Goal: Task Accomplishment & Management: Use online tool/utility

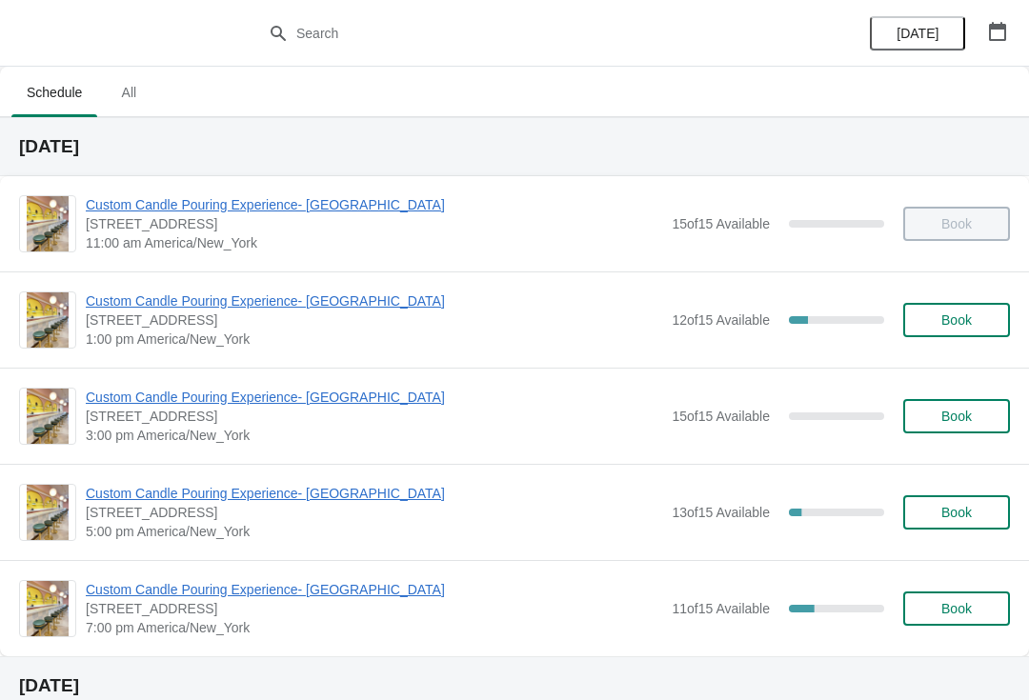
click at [138, 302] on span "Custom Candle Pouring Experience- [GEOGRAPHIC_DATA]" at bounding box center [374, 301] width 576 height 19
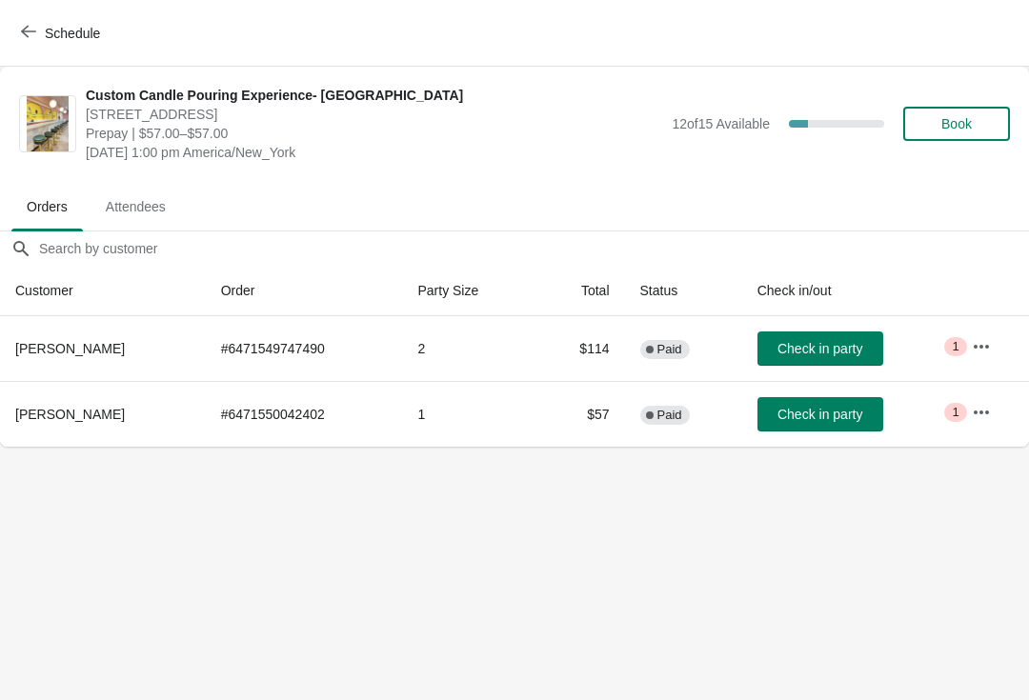
click at [27, 24] on icon "button" at bounding box center [28, 31] width 15 height 15
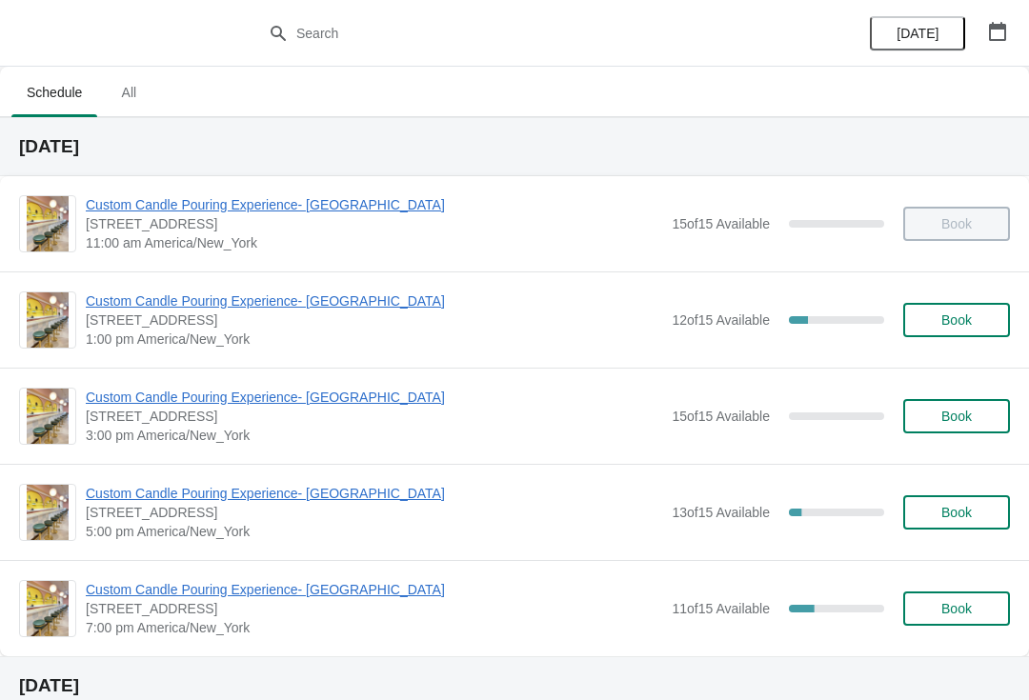
click at [300, 594] on span "Custom Candle Pouring Experience- [GEOGRAPHIC_DATA]" at bounding box center [374, 589] width 576 height 19
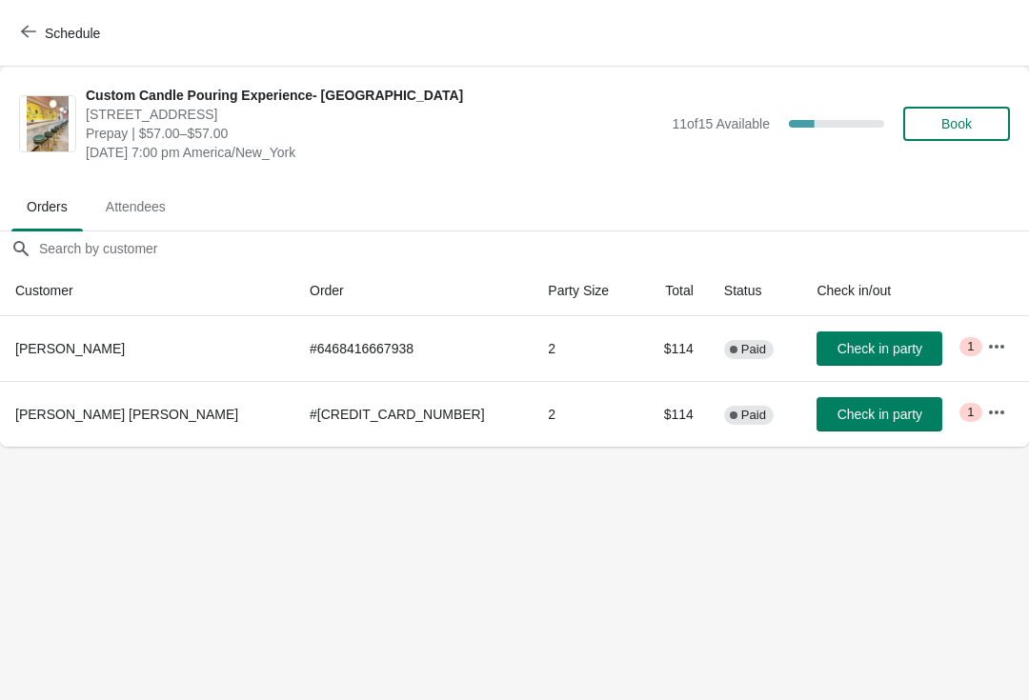
click at [987, 413] on icon "button" at bounding box center [996, 412] width 19 height 19
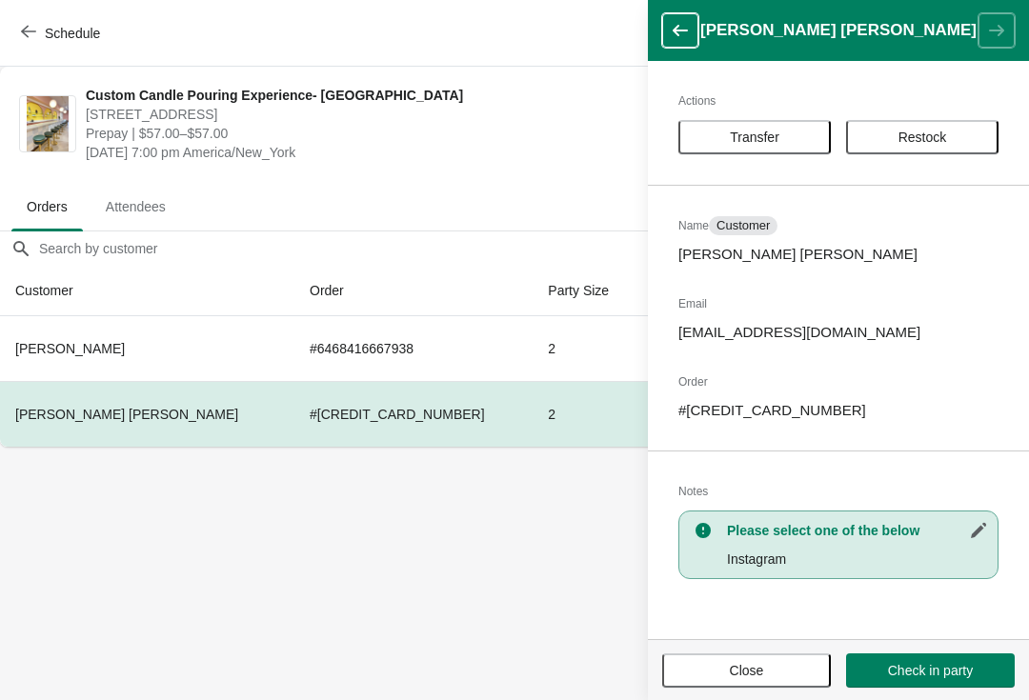
click at [759, 248] on p "[PERSON_NAME] [PERSON_NAME]" at bounding box center [838, 254] width 320 height 19
click at [757, 225] on span "Customer" at bounding box center [742, 225] width 53 height 15
click at [772, 266] on div "Actions Transfer Restock Name Customer [PERSON_NAME] [PERSON_NAME] Email [EMAIL…" at bounding box center [838, 350] width 381 height 578
click at [770, 222] on span "Customer" at bounding box center [742, 225] width 53 height 15
click at [798, 345] on div "Actions Transfer Restock Name Customer [PERSON_NAME] [PERSON_NAME] Email [EMAIL…" at bounding box center [838, 350] width 381 height 578
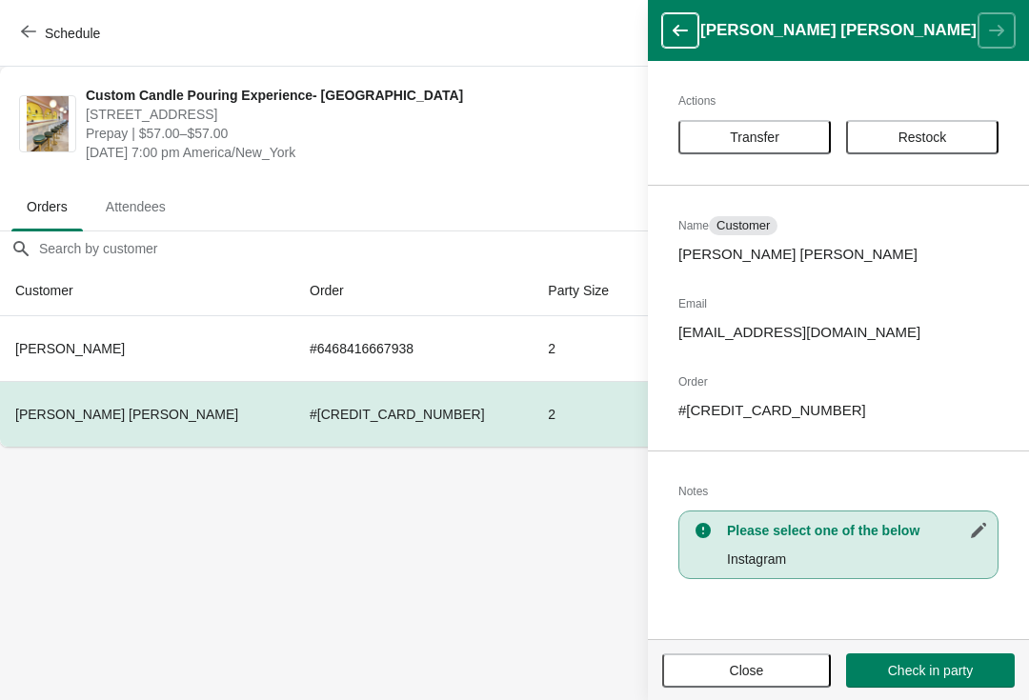
click at [984, 529] on icon "button" at bounding box center [978, 530] width 19 height 19
select select "Instagram"
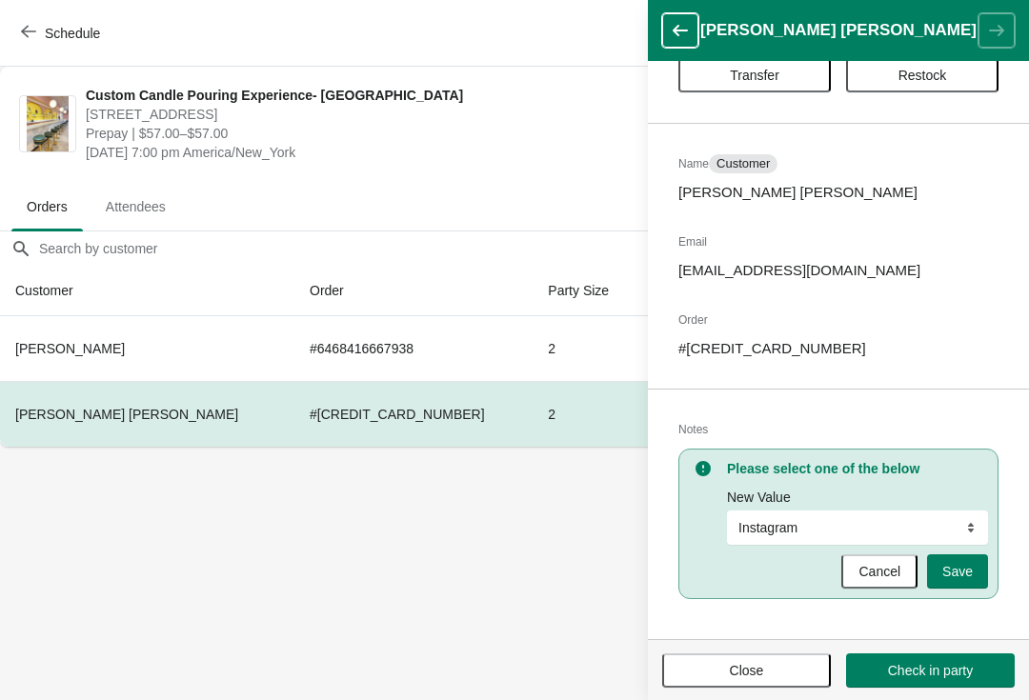
scroll to position [62, 0]
click at [895, 588] on button "Cancel" at bounding box center [879, 571] width 76 height 34
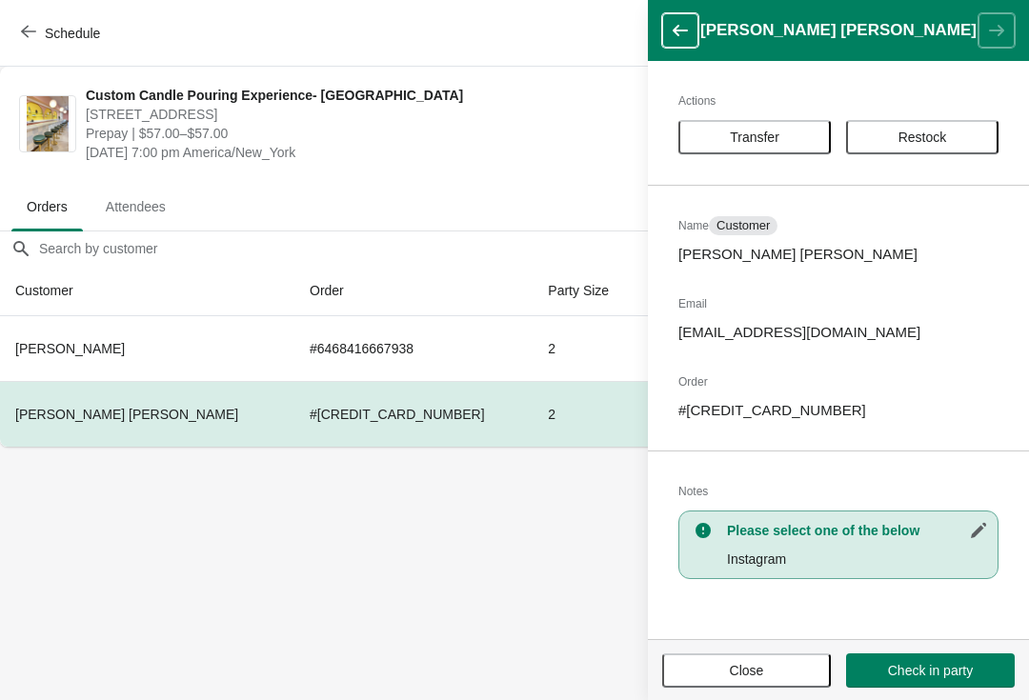
scroll to position [0, 0]
click at [915, 311] on h2 "Email" at bounding box center [838, 303] width 320 height 19
click at [753, 255] on p "[PERSON_NAME] [PERSON_NAME]" at bounding box center [838, 254] width 320 height 19
click at [756, 224] on span "Customer" at bounding box center [742, 225] width 53 height 15
click at [760, 264] on div "Actions Transfer Restock Name Customer [PERSON_NAME] [PERSON_NAME] Email [EMAIL…" at bounding box center [838, 350] width 381 height 578
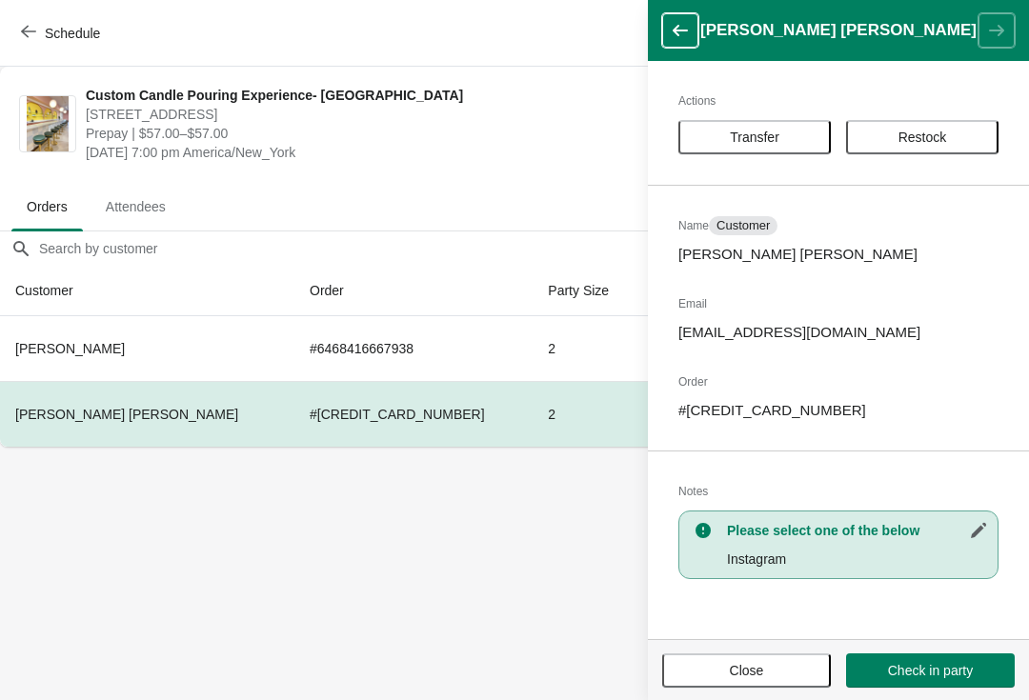
click at [736, 261] on p "[PERSON_NAME] [PERSON_NAME]" at bounding box center [838, 254] width 320 height 19
click at [766, 269] on div "Actions Transfer Restock Name Customer [PERSON_NAME] [PERSON_NAME] Email [EMAIL…" at bounding box center [838, 350] width 381 height 578
click at [447, 618] on body "Schedule Custom Candle Pouring Experience- [GEOGRAPHIC_DATA] [STREET_ADDRESS] P…" at bounding box center [514, 350] width 1029 height 700
click at [758, 678] on span "Close" at bounding box center [747, 670] width 34 height 15
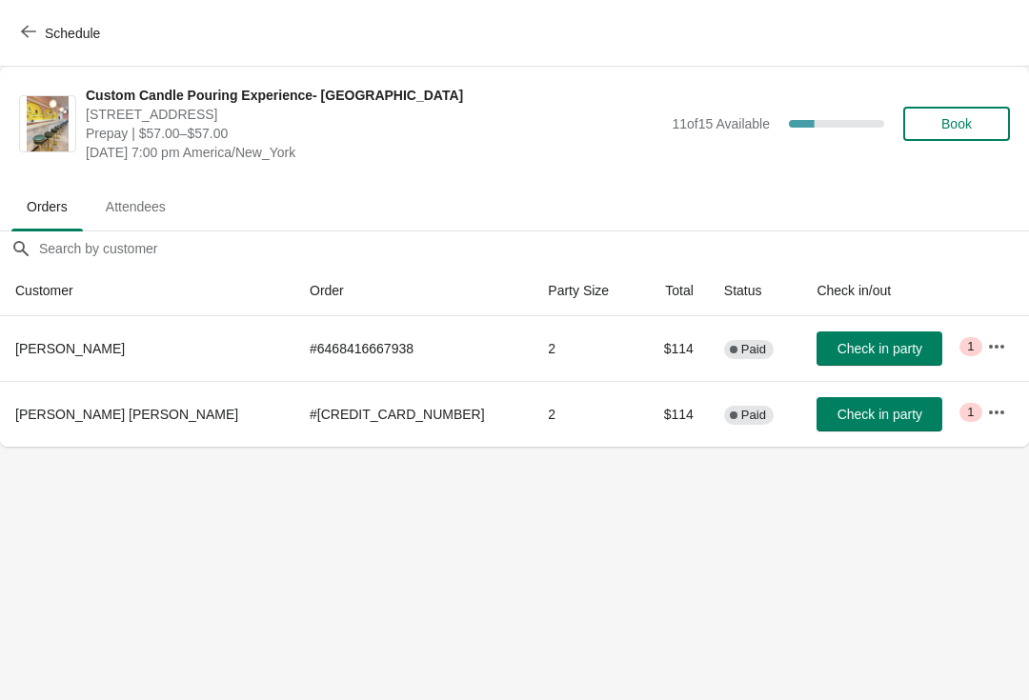
click at [994, 411] on button "button" at bounding box center [996, 412] width 34 height 34
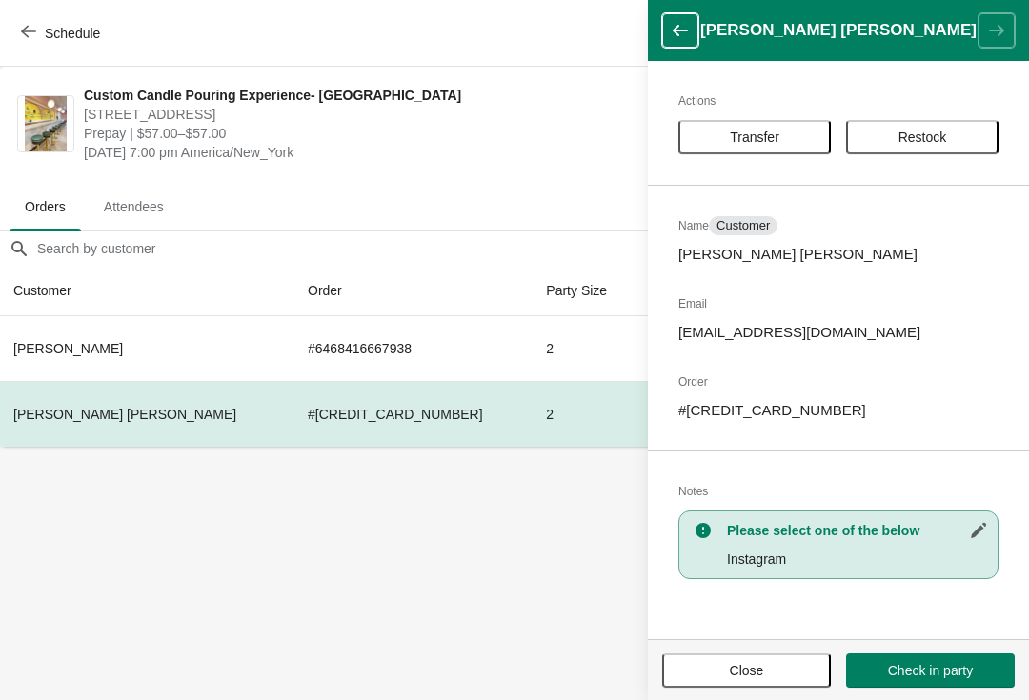
scroll to position [0, 1]
click at [754, 686] on button "Close" at bounding box center [746, 671] width 169 height 34
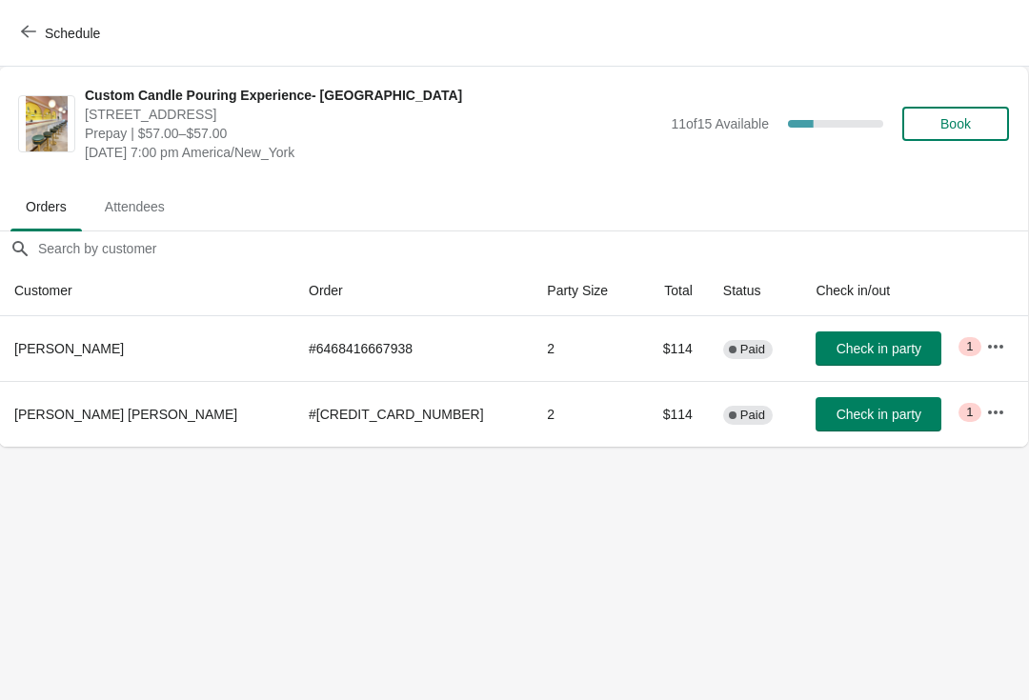
click at [41, 28] on span "Schedule" at bounding box center [62, 33] width 75 height 18
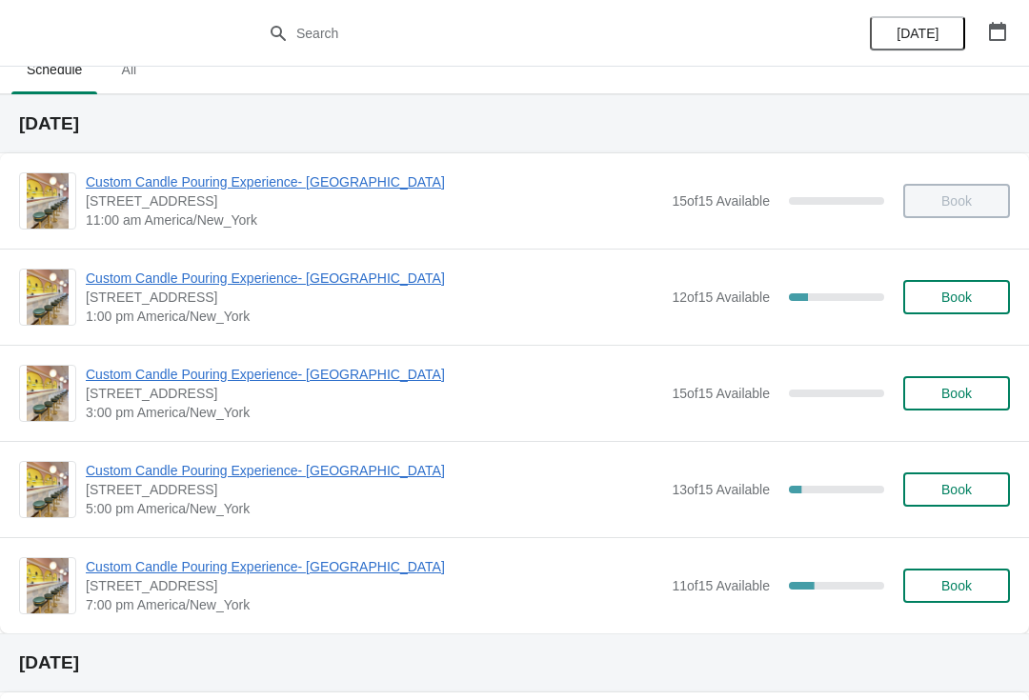
scroll to position [21, 0]
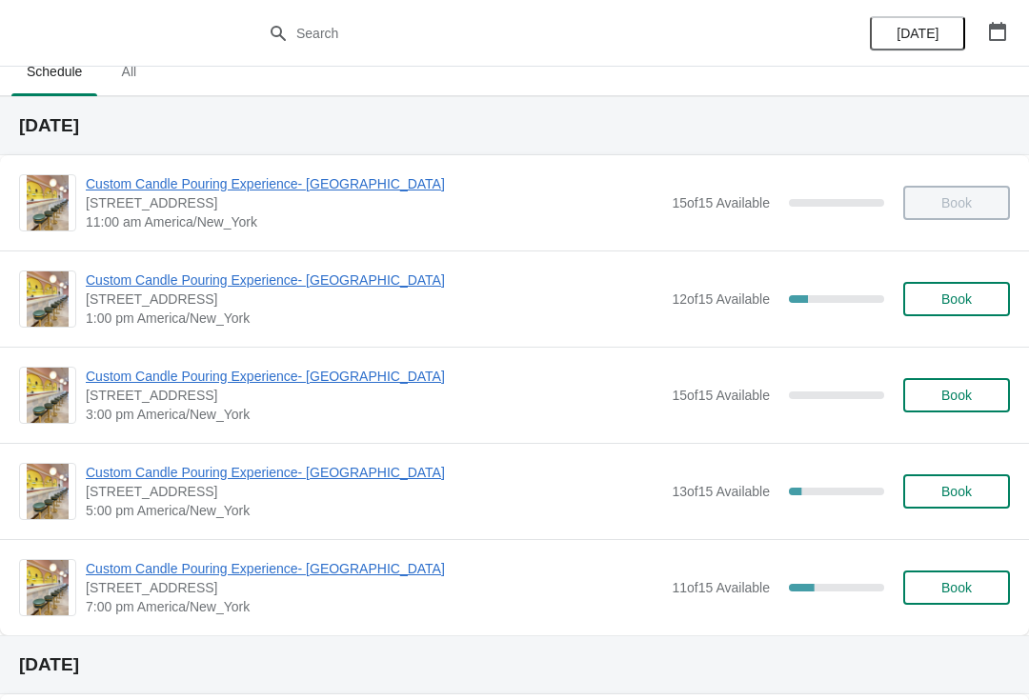
click at [122, 289] on span "Custom Candle Pouring Experience- [GEOGRAPHIC_DATA]" at bounding box center [374, 280] width 576 height 19
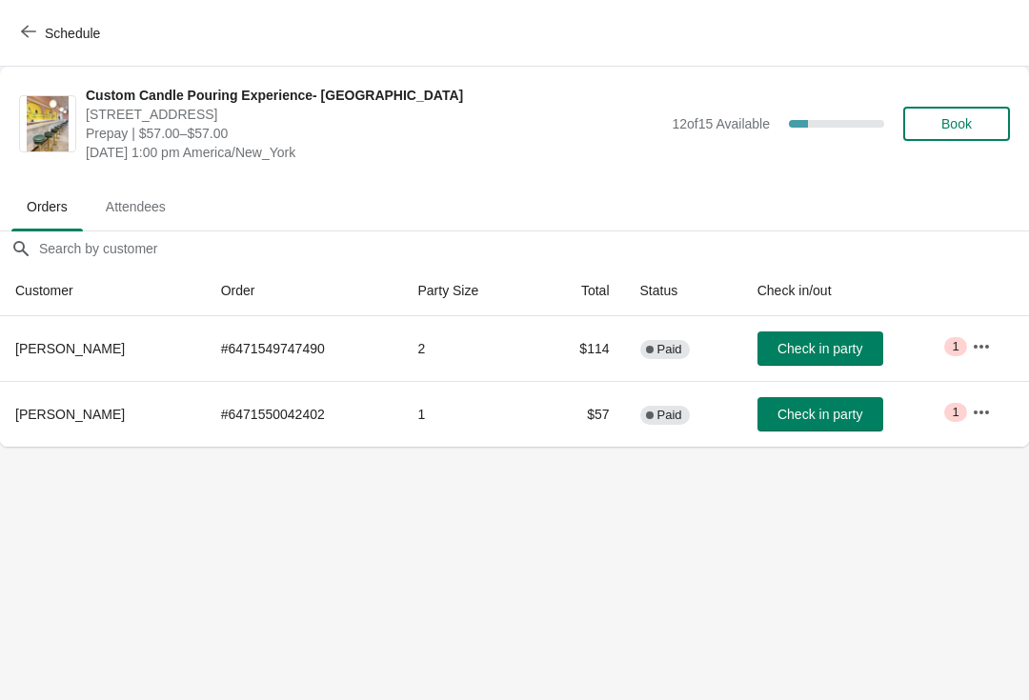
click at [33, 34] on icon "button" at bounding box center [28, 31] width 15 height 15
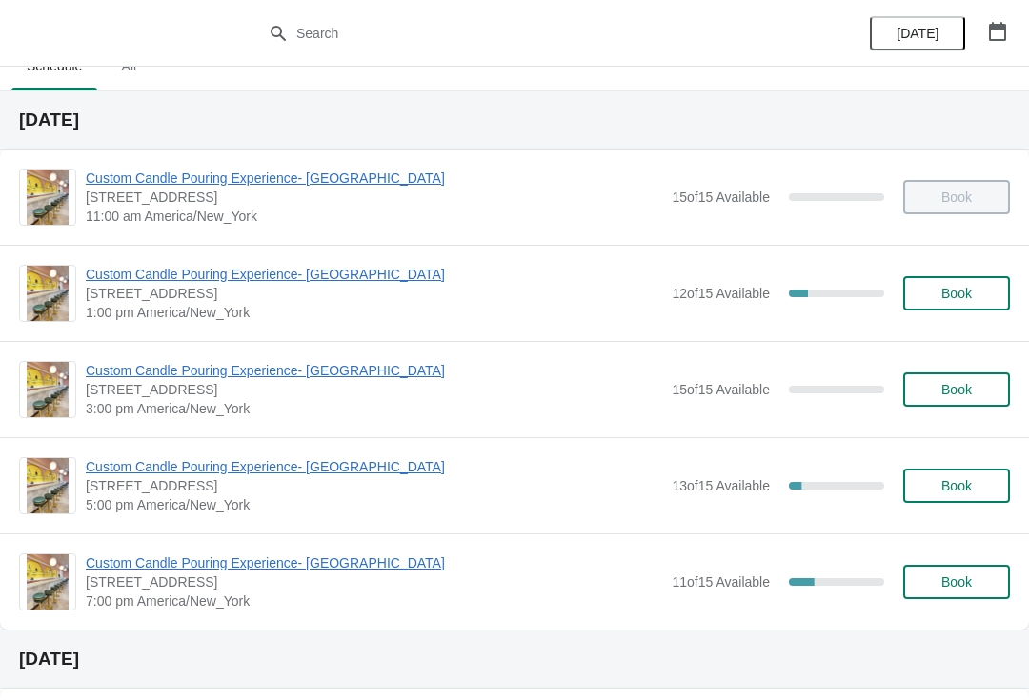
scroll to position [28, 0]
